Goal: Information Seeking & Learning: Learn about a topic

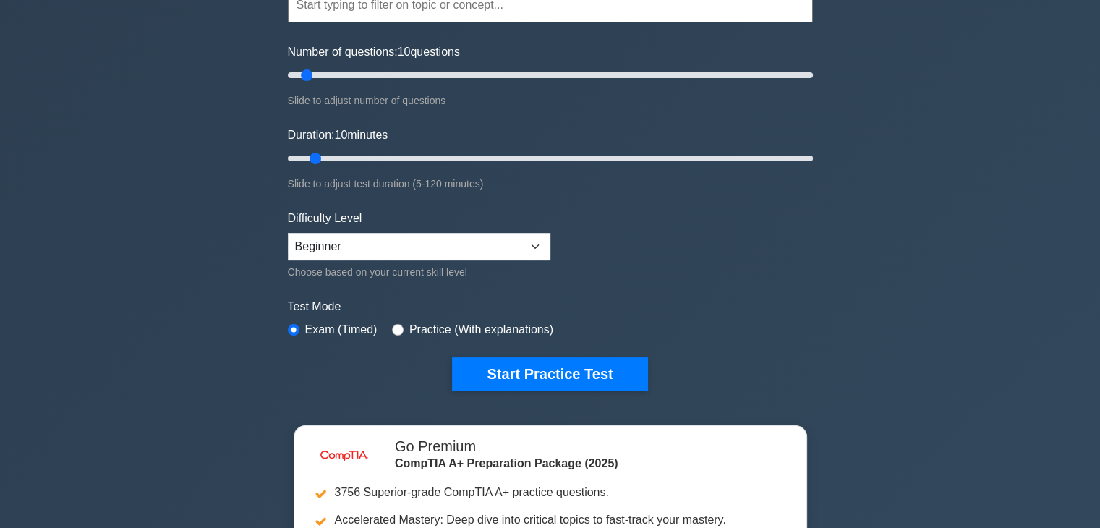
scroll to position [217, 0]
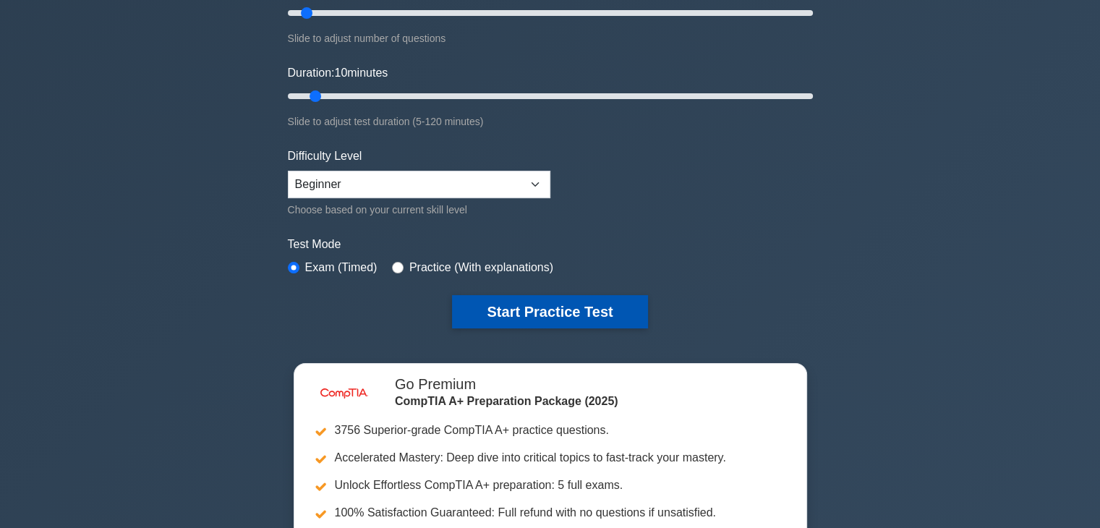
click at [567, 315] on button "Start Practice Test" at bounding box center [549, 311] width 195 height 33
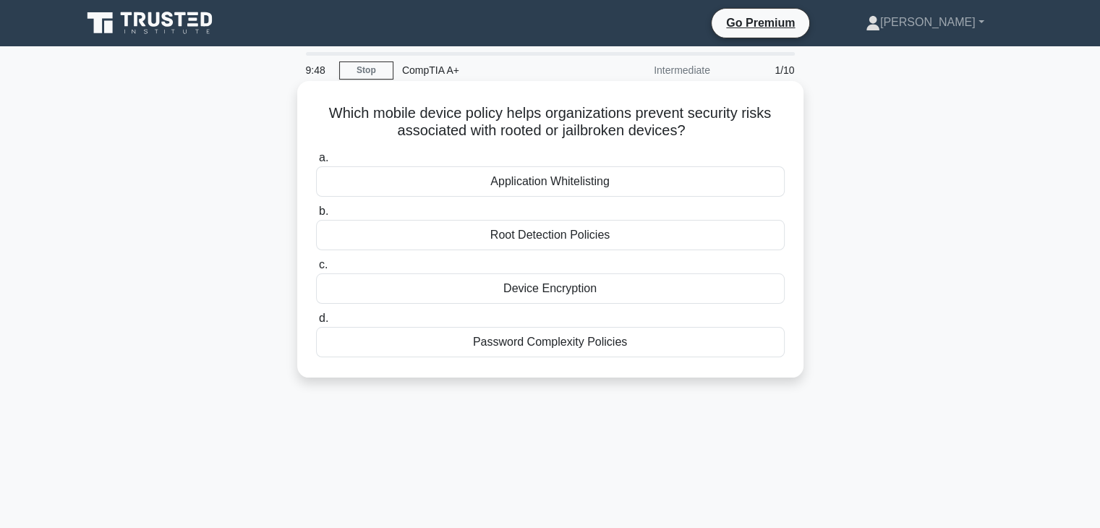
click at [586, 227] on div "Root Detection Policies" at bounding box center [550, 235] width 469 height 30
click at [316, 216] on input "b. Root Detection Policies" at bounding box center [316, 211] width 0 height 9
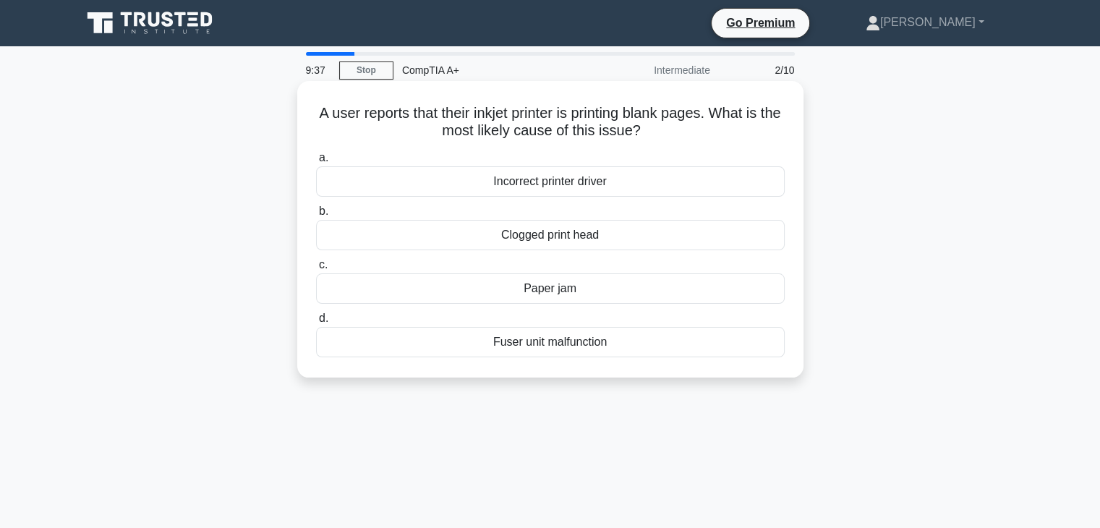
click at [657, 241] on div "Clogged print head" at bounding box center [550, 235] width 469 height 30
click at [316, 216] on input "b. Clogged print head" at bounding box center [316, 211] width 0 height 9
